Goal: Task Accomplishment & Management: Complete application form

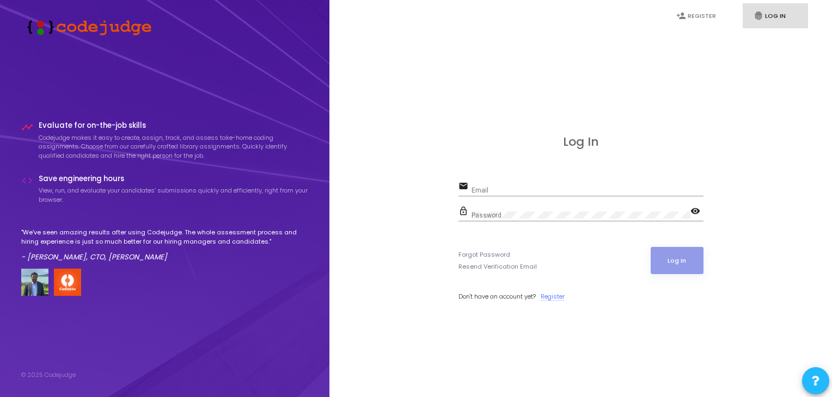
click at [555, 292] on link "Register" at bounding box center [553, 296] width 24 height 9
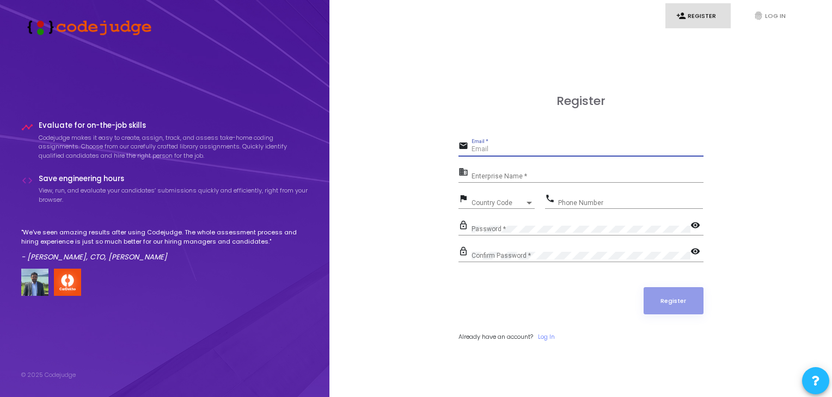
click at [516, 149] on input "Email *" at bounding box center [587, 150] width 232 height 8
click at [555, 150] on input "[EMAIL_ADDRESS][DOMAIN_NAME]" at bounding box center [587, 150] width 232 height 8
click at [571, 151] on input "[EMAIL_ADDRESS][DOMAIN_NAME]" at bounding box center [587, 150] width 232 height 8
type input "[EMAIL_ADDRESS][DOMAIN_NAME]"
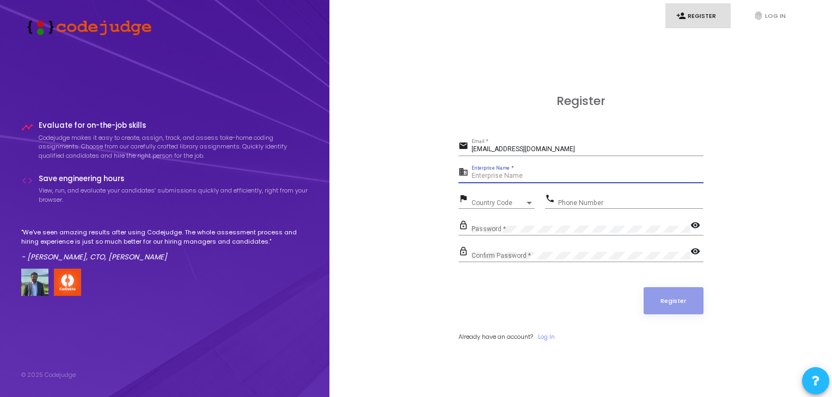
click at [531, 176] on input "Enterprise Name *" at bounding box center [587, 177] width 232 height 8
click at [464, 173] on mat-icon "business" at bounding box center [464, 173] width 13 height 13
paste input "Payoneer - WFM"
type input "Payoneer - WFM"
click at [489, 204] on span "Country Code" at bounding box center [490, 202] width 39 height 7
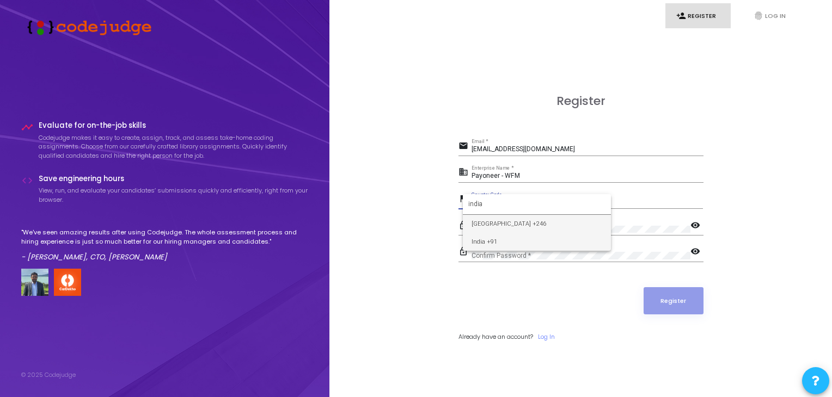
type input "india"
click at [483, 237] on span "India +91" at bounding box center [536, 242] width 131 height 18
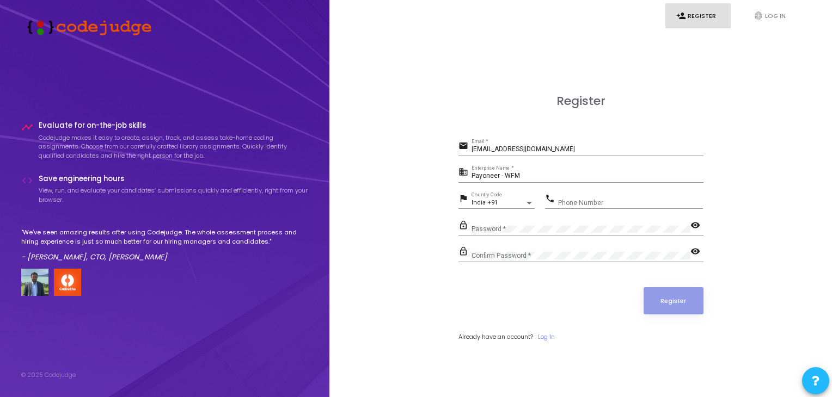
click at [588, 196] on div "Phone Number" at bounding box center [630, 200] width 145 height 17
type input "9839383933"
click at [655, 292] on button "Register" at bounding box center [673, 300] width 60 height 27
click at [662, 303] on button "Register" at bounding box center [673, 300] width 60 height 27
click at [587, 157] on div "email [EMAIL_ADDRESS][DOMAIN_NAME] Email *" at bounding box center [580, 151] width 245 height 25
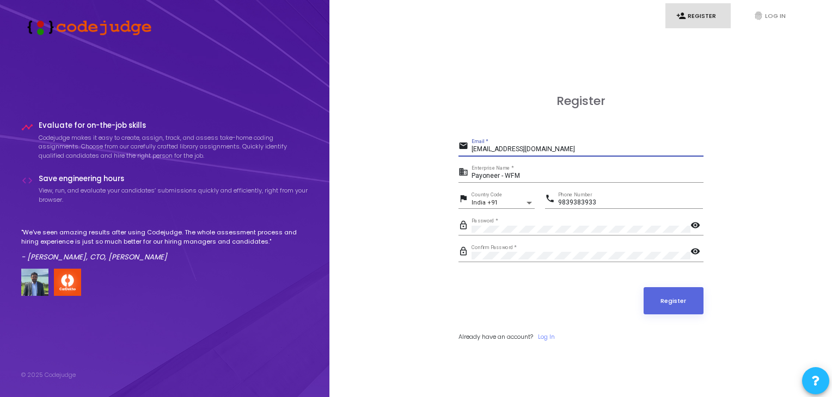
click at [578, 150] on input "[EMAIL_ADDRESS][DOMAIN_NAME]" at bounding box center [587, 150] width 232 height 8
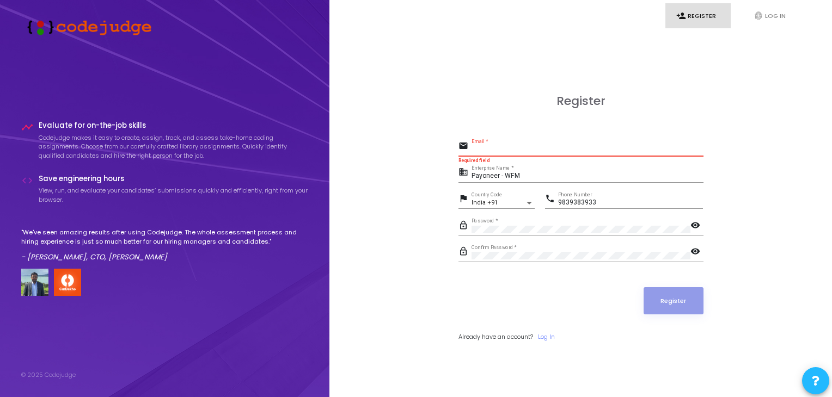
paste input "[DOMAIN_NAME]"
click at [484, 150] on input "[DOMAIN_NAME]" at bounding box center [587, 150] width 232 height 8
click at [409, 186] on div "Register email [DOMAIN_NAME] Email * Field is not valid business Payoneer - WFM…" at bounding box center [580, 230] width 478 height 397
click at [536, 145] on div "[DOMAIN_NAME] Email *" at bounding box center [587, 147] width 232 height 17
click at [537, 145] on div "[DOMAIN_NAME] Email *" at bounding box center [587, 147] width 232 height 17
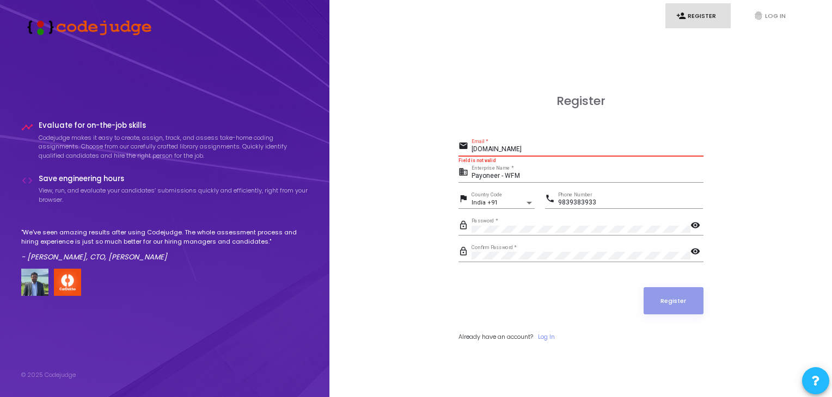
click at [480, 151] on input "[DOMAIN_NAME]" at bounding box center [587, 150] width 232 height 8
type input "[DOMAIN_NAME]"
click at [488, 174] on input "Payoneer - WFM" at bounding box center [587, 177] width 232 height 8
click at [446, 156] on div "Register email [DOMAIN_NAME] Email * Field is not valid business Payoneer - WFM…" at bounding box center [580, 230] width 478 height 397
click at [513, 175] on input "Payoneer - WFM" at bounding box center [587, 177] width 232 height 8
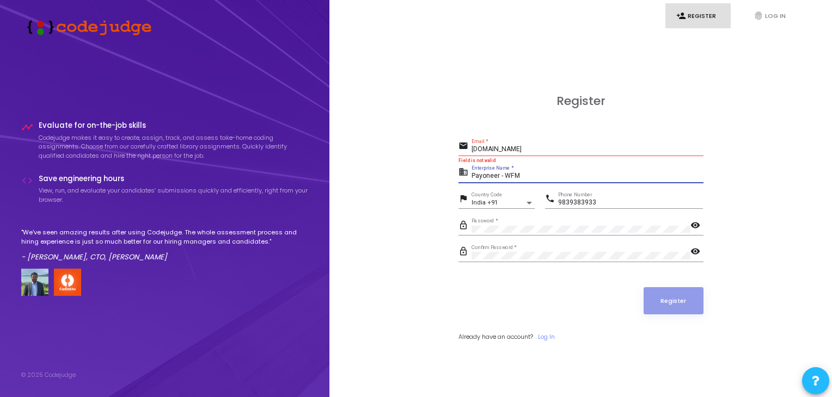
click at [513, 175] on input "Payoneer - WFM" at bounding box center [587, 177] width 232 height 8
click at [536, 147] on input "[DOMAIN_NAME]" at bounding box center [587, 150] width 232 height 8
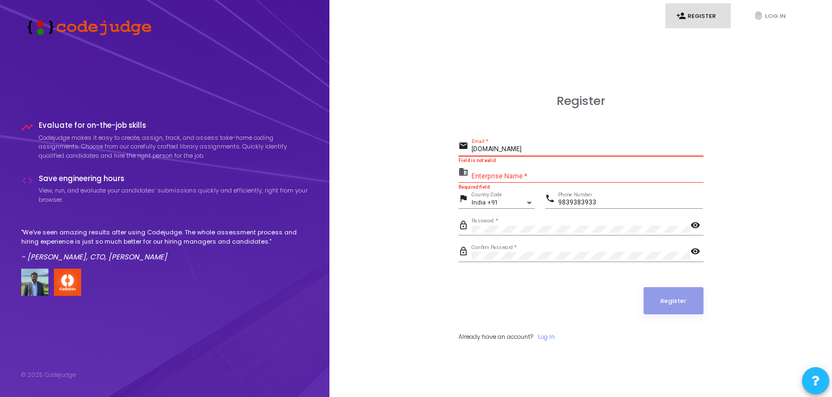
click at [536, 147] on input "[DOMAIN_NAME]" at bounding box center [587, 150] width 232 height 8
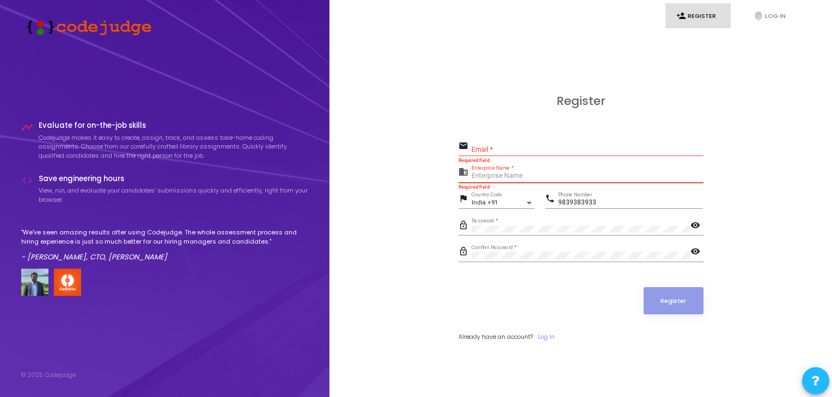
click at [478, 177] on input "Enterprise Name *" at bounding box center [587, 177] width 232 height 8
type input "Payoneer"
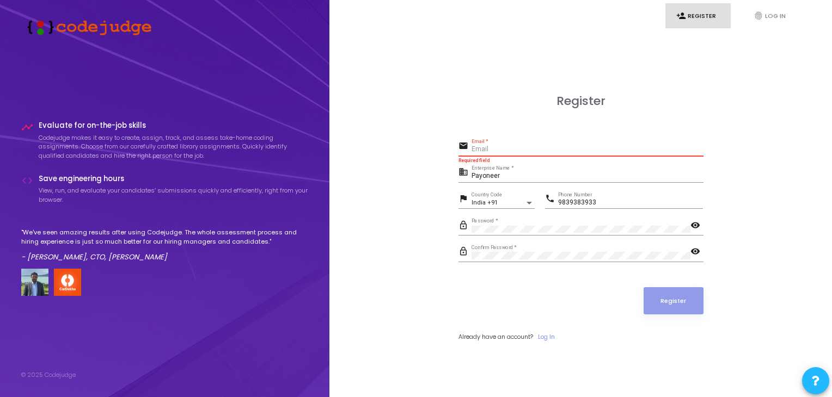
click at [480, 147] on input "Email *" at bounding box center [587, 150] width 232 height 8
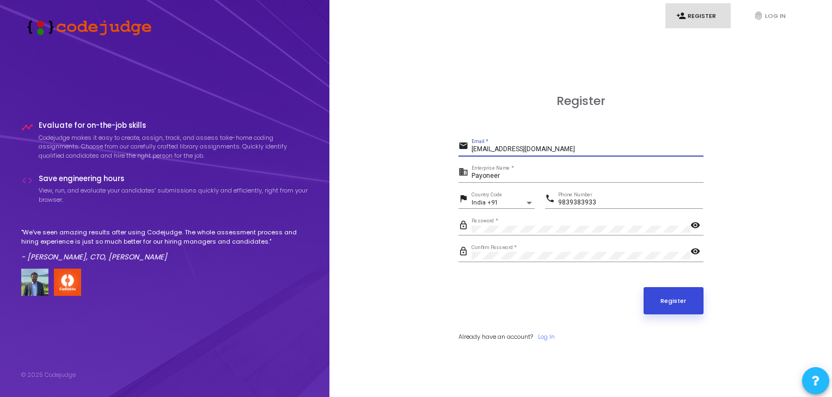
type input "[EMAIL_ADDRESS][DOMAIN_NAME]"
click at [661, 291] on button "Register" at bounding box center [673, 300] width 60 height 27
click at [685, 305] on button "Register" at bounding box center [673, 300] width 60 height 27
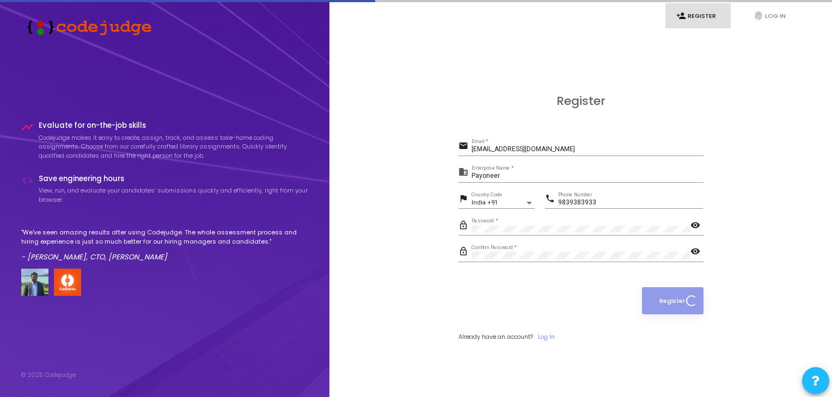
click at [745, 150] on div "Register email [EMAIL_ADDRESS][DOMAIN_NAME] Email * business Payoneer Enterpris…" at bounding box center [580, 230] width 478 height 397
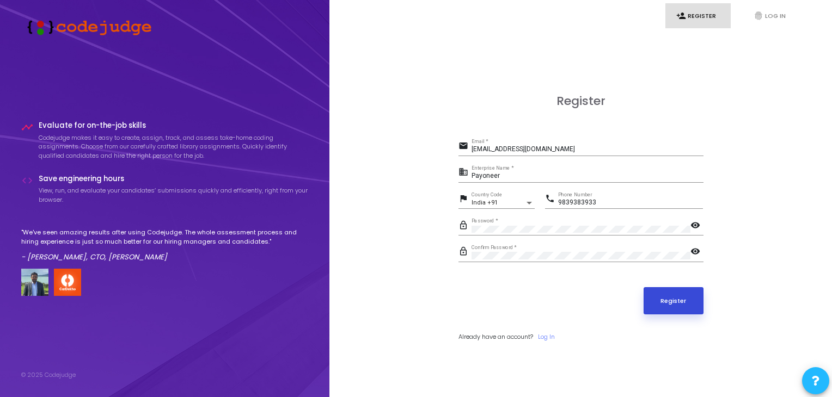
click at [659, 306] on button "Register" at bounding box center [673, 300] width 60 height 27
